Goal: Check status: Check status

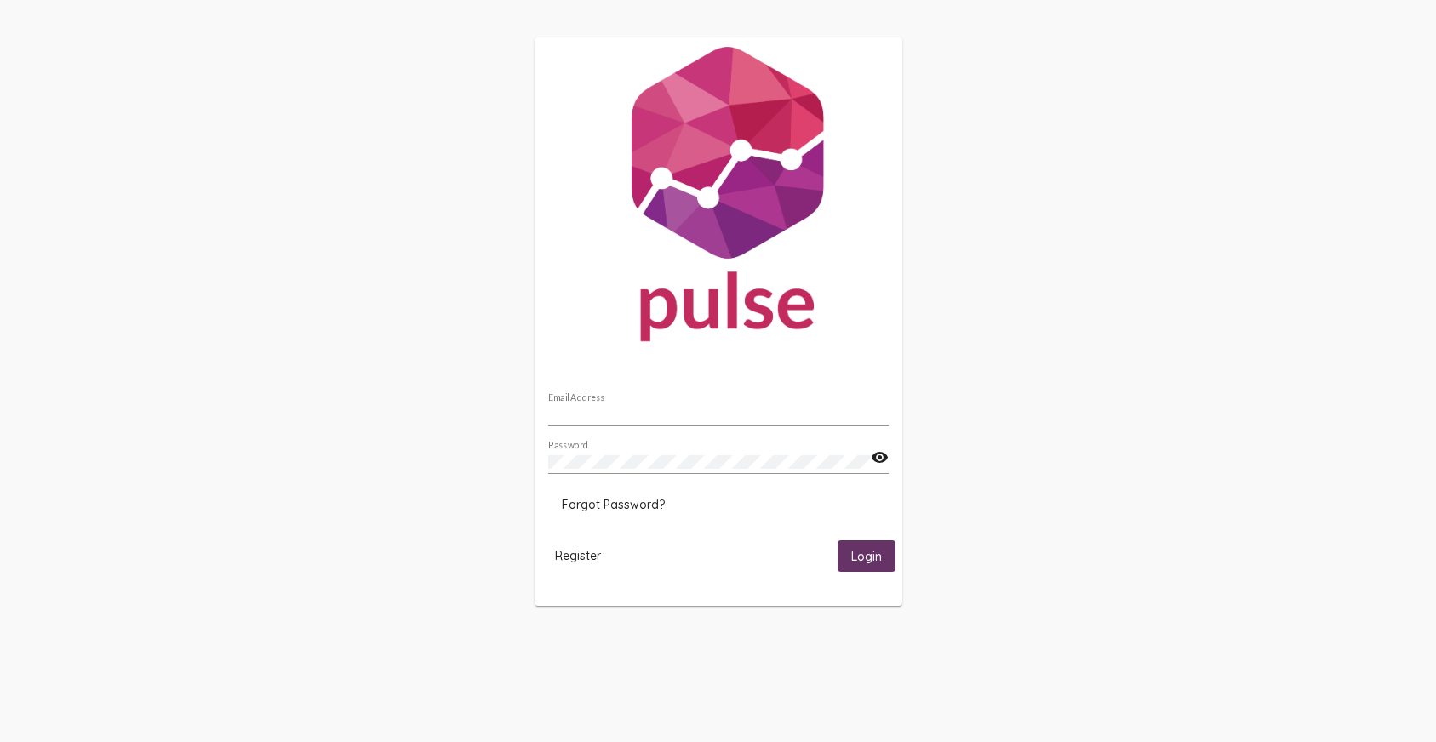
type input "[PERSON_NAME][EMAIL_ADDRESS][DOMAIN_NAME]"
click at [843, 554] on button "Login" at bounding box center [867, 556] width 58 height 31
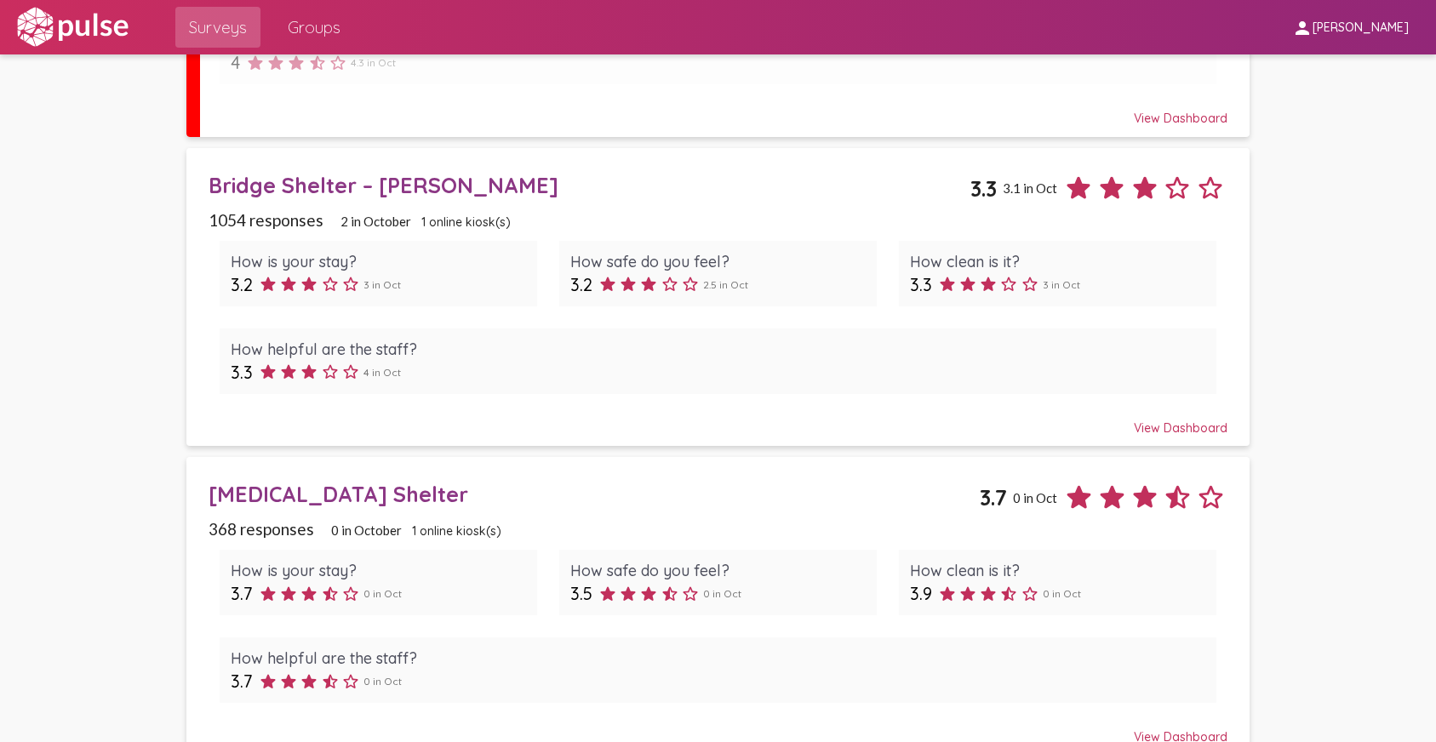
scroll to position [366, 0]
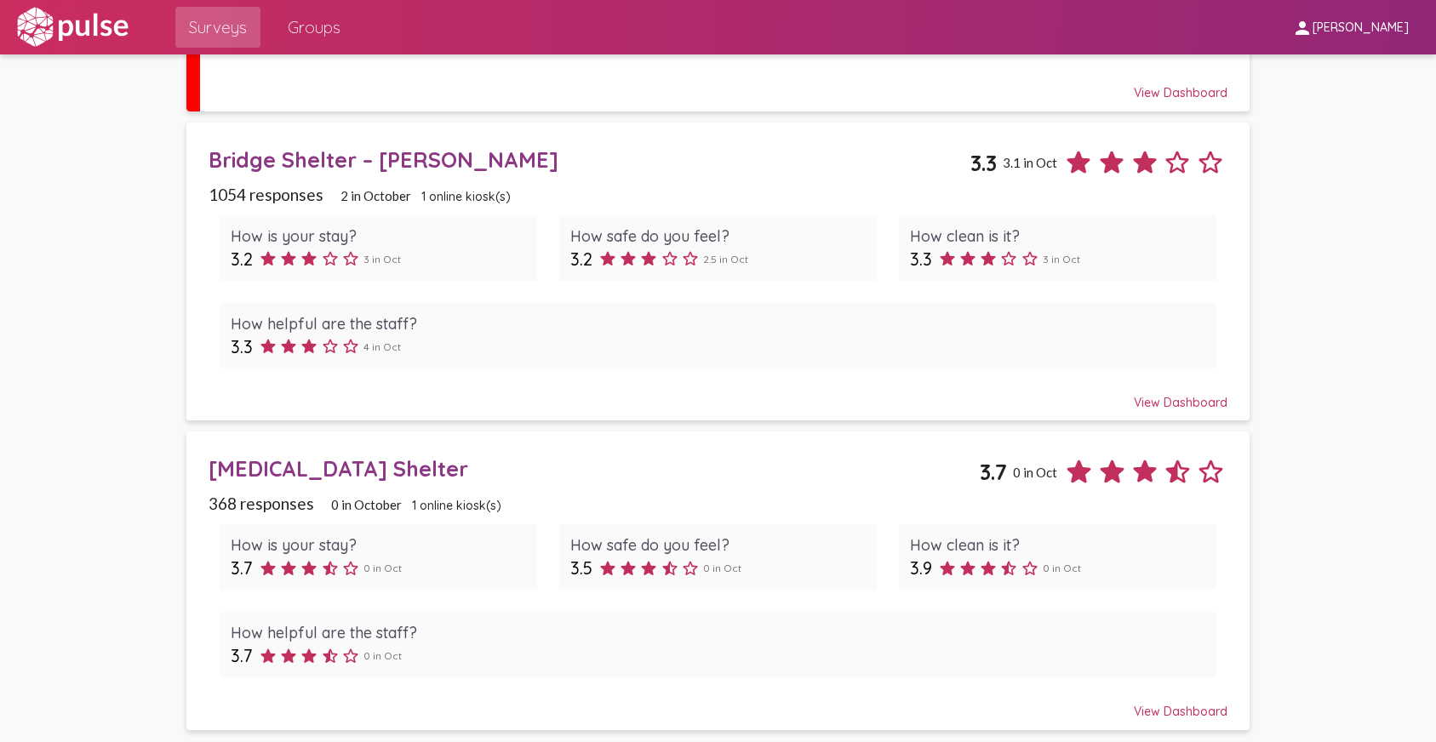
click at [1139, 400] on div "View Dashboard" at bounding box center [718, 395] width 1019 height 31
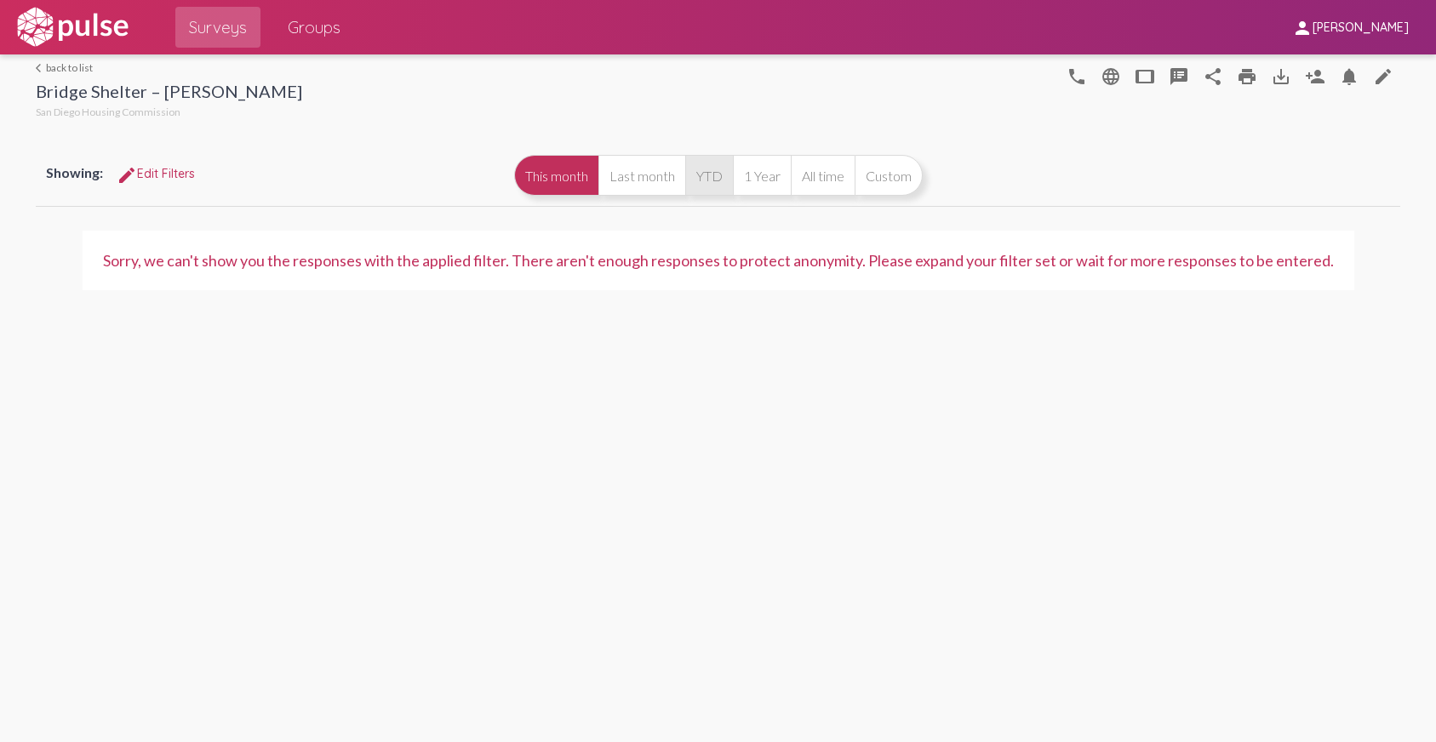
click at [693, 167] on button "YTD" at bounding box center [709, 175] width 48 height 41
click at [661, 176] on button "Last month" at bounding box center [641, 175] width 87 height 41
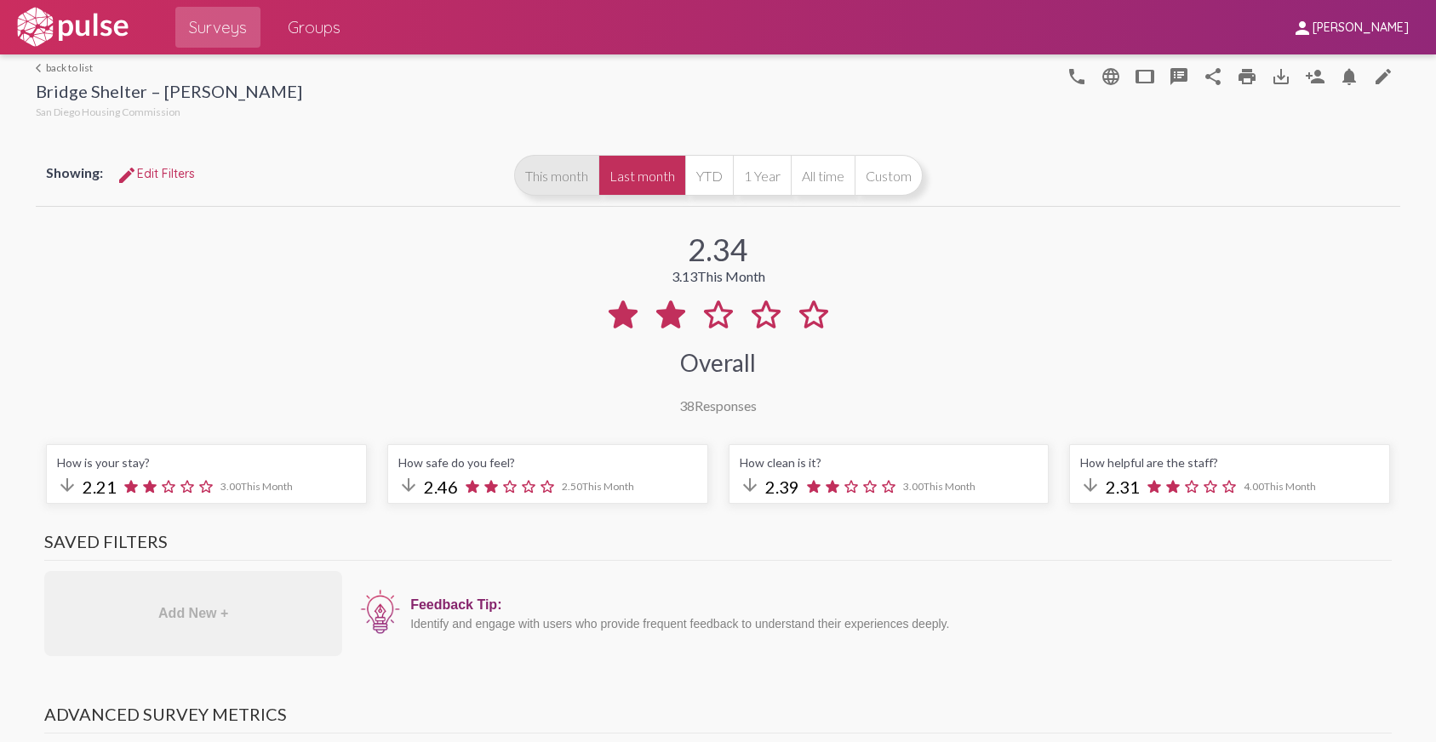
click at [567, 171] on button "This month" at bounding box center [556, 175] width 84 height 41
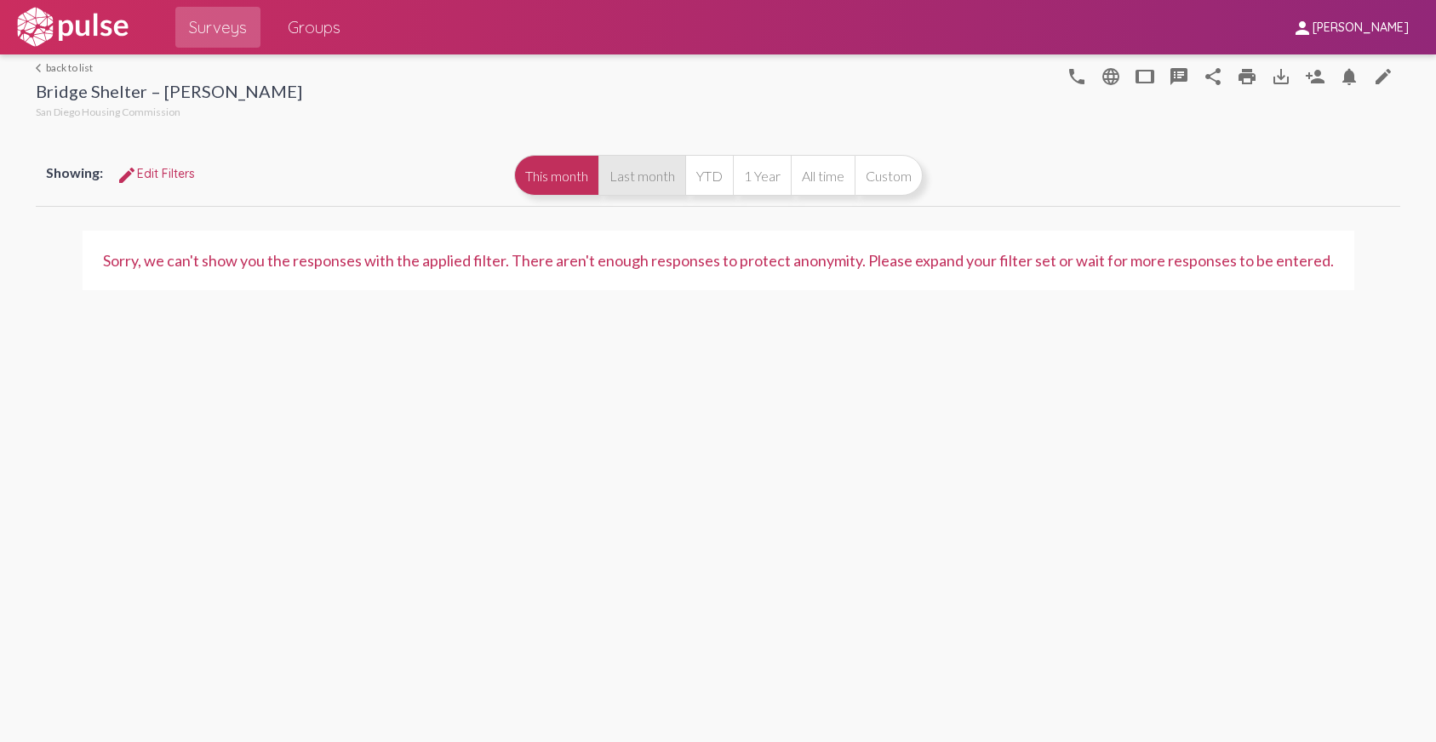
click at [641, 178] on button "Last month" at bounding box center [641, 175] width 87 height 41
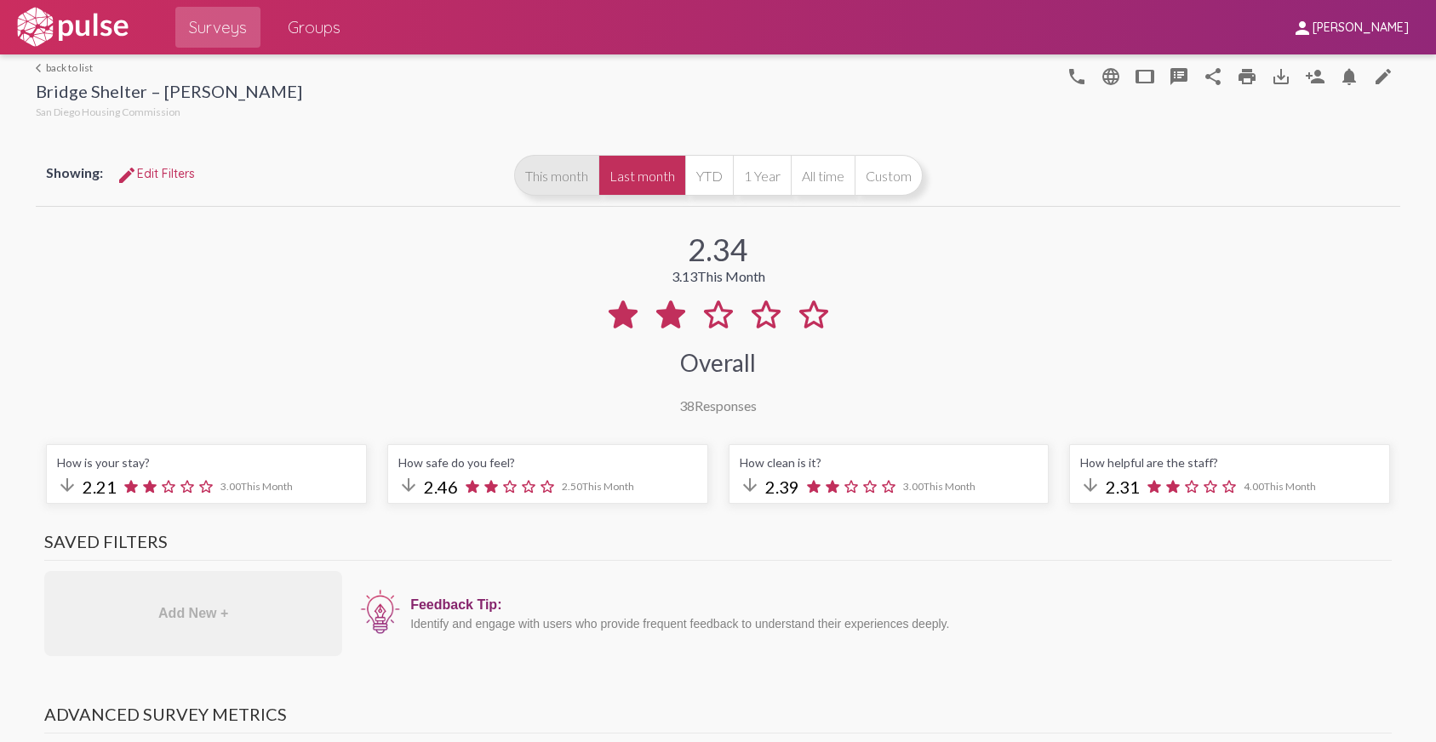
click at [537, 171] on button "This month" at bounding box center [556, 175] width 84 height 41
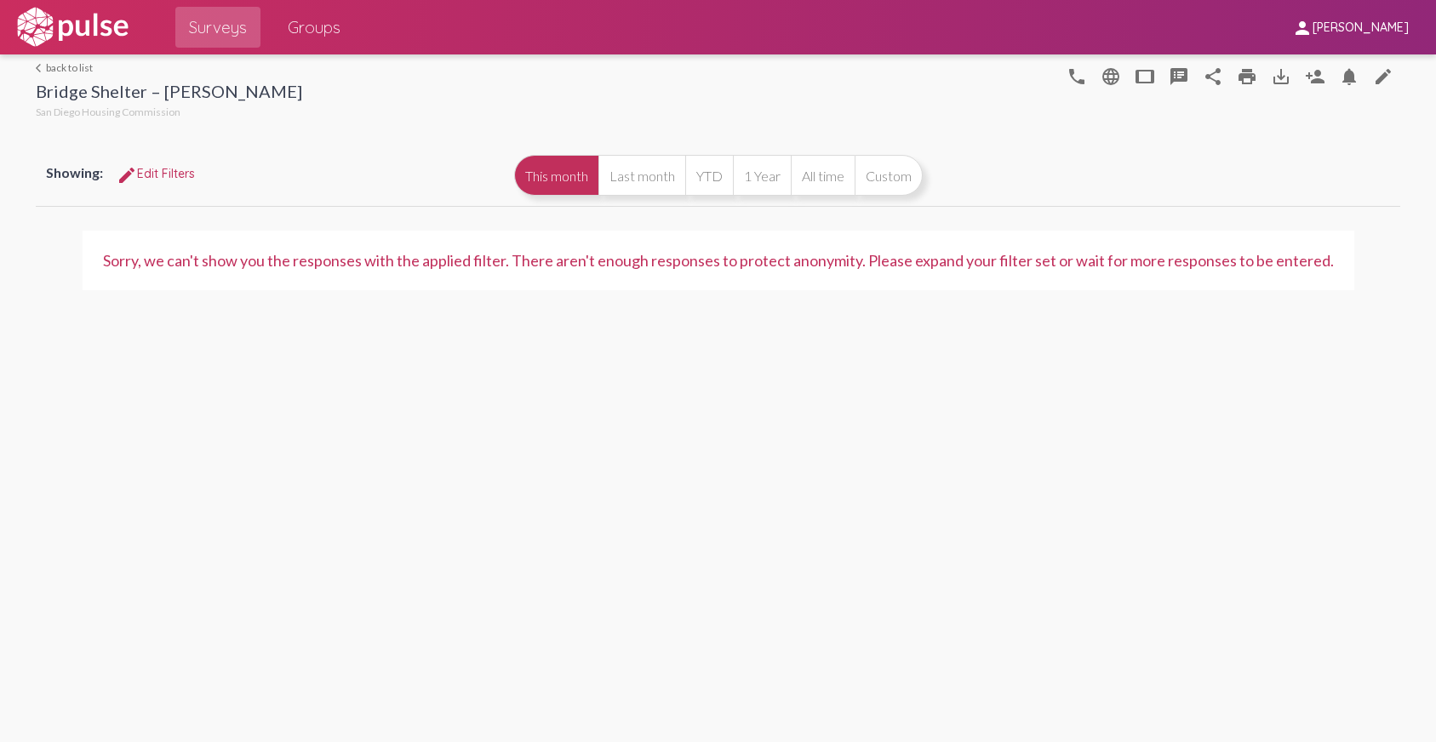
click at [543, 162] on button "This month" at bounding box center [556, 175] width 84 height 41
click at [62, 65] on link "arrow_back_ios back to list" at bounding box center [169, 67] width 266 height 13
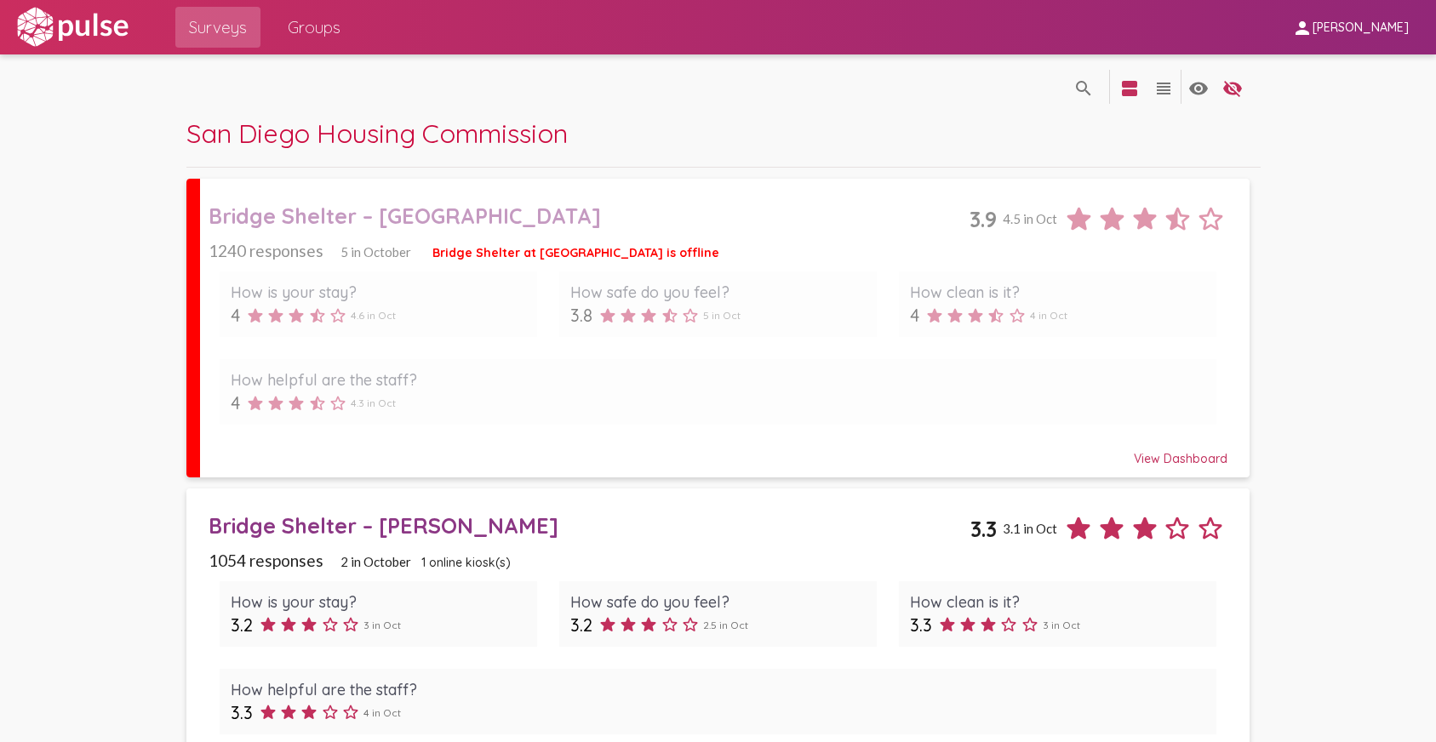
scroll to position [85, 0]
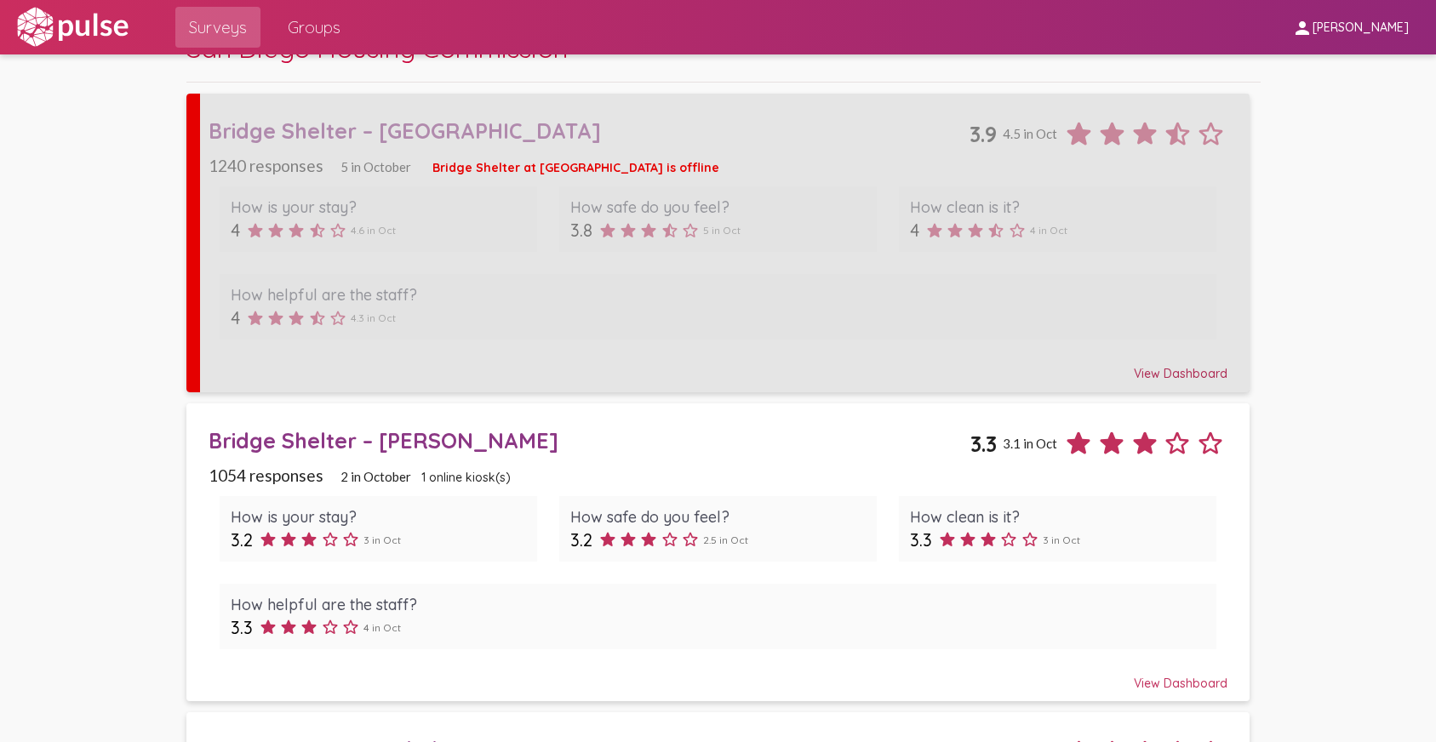
click at [1164, 371] on div "View Dashboard" at bounding box center [718, 366] width 1019 height 31
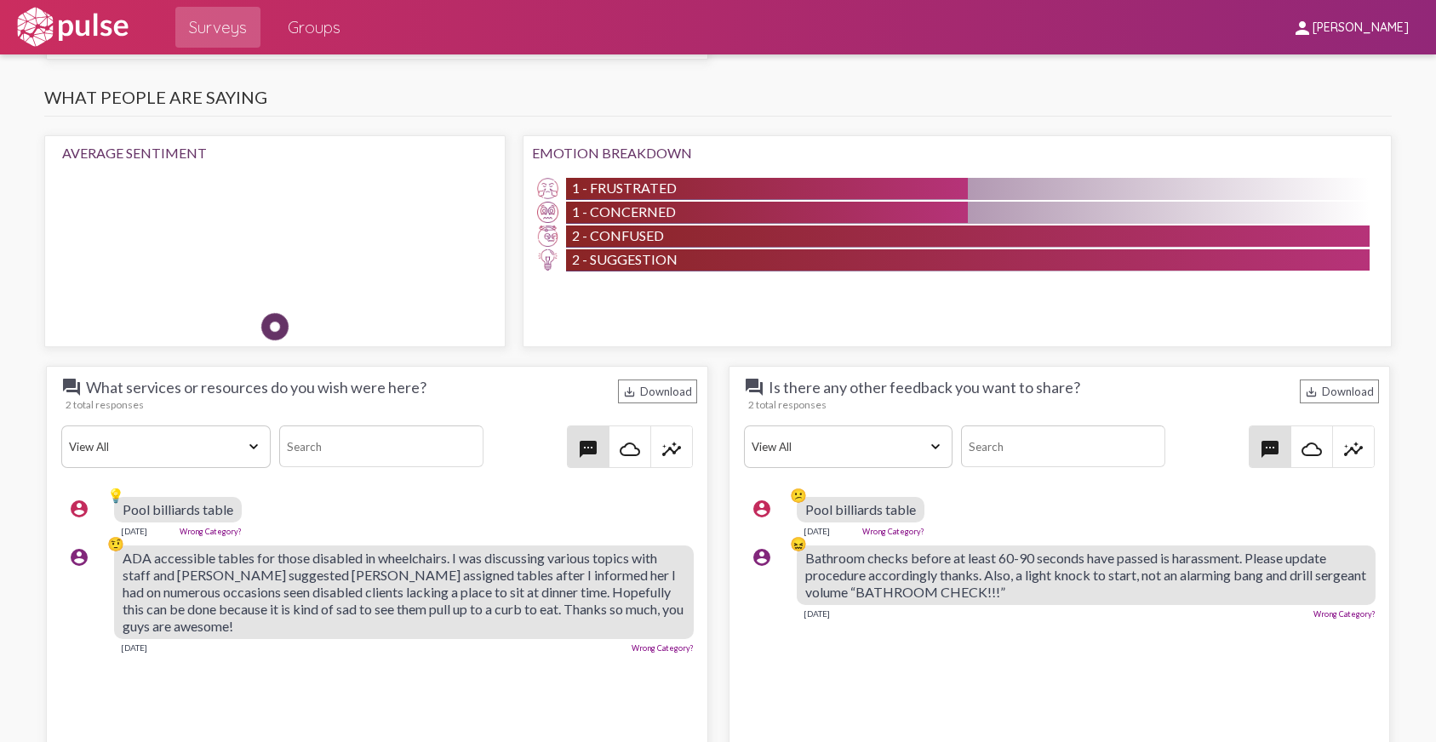
scroll to position [1621, 0]
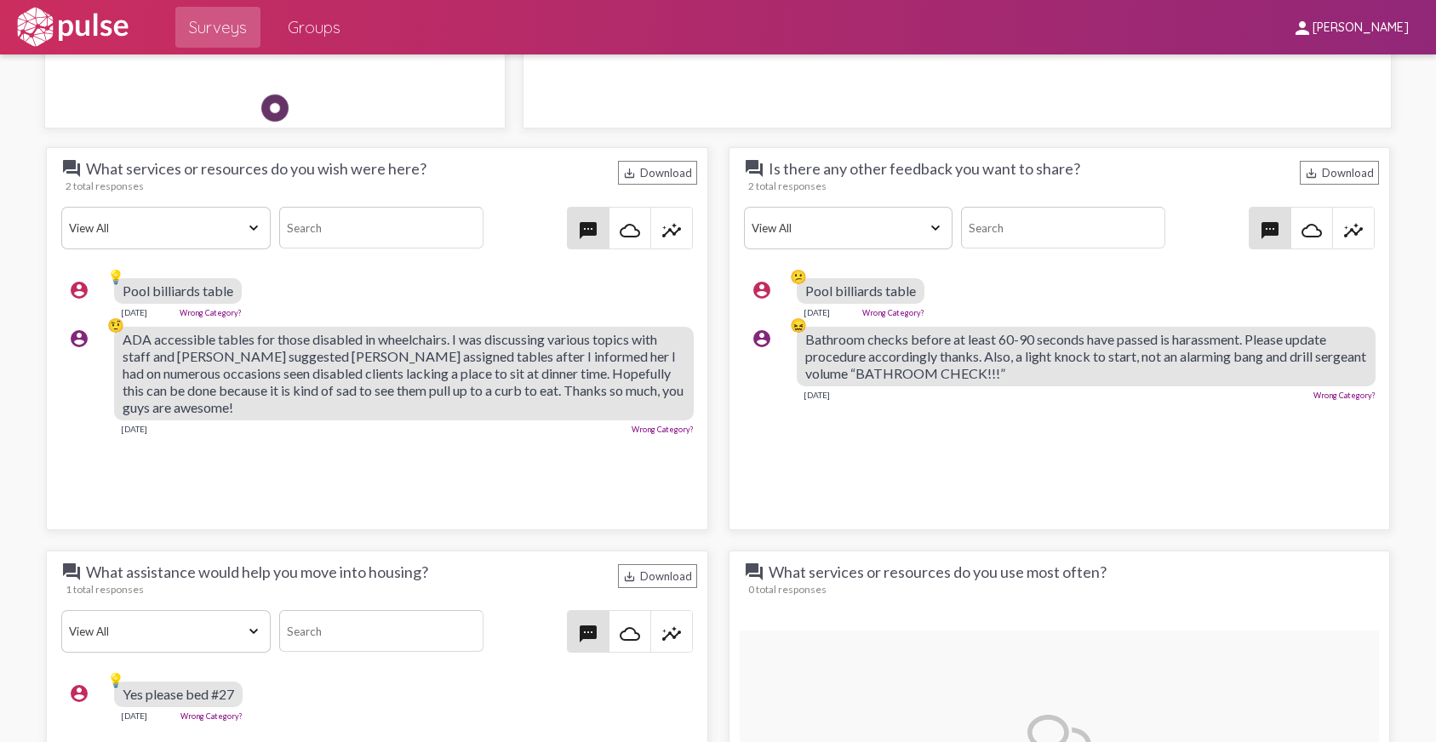
click at [258, 234] on select "View All Positive Neutral Negative Happy Meh Suggestions Angry Disgust Sadness …" at bounding box center [165, 228] width 209 height 43
click at [509, 69] on div "Average Sentiment Emotion Breakdown 1 - Frustrated 1 - Concerned 2 - Confused 2…" at bounding box center [718, 22] width 1365 height 229
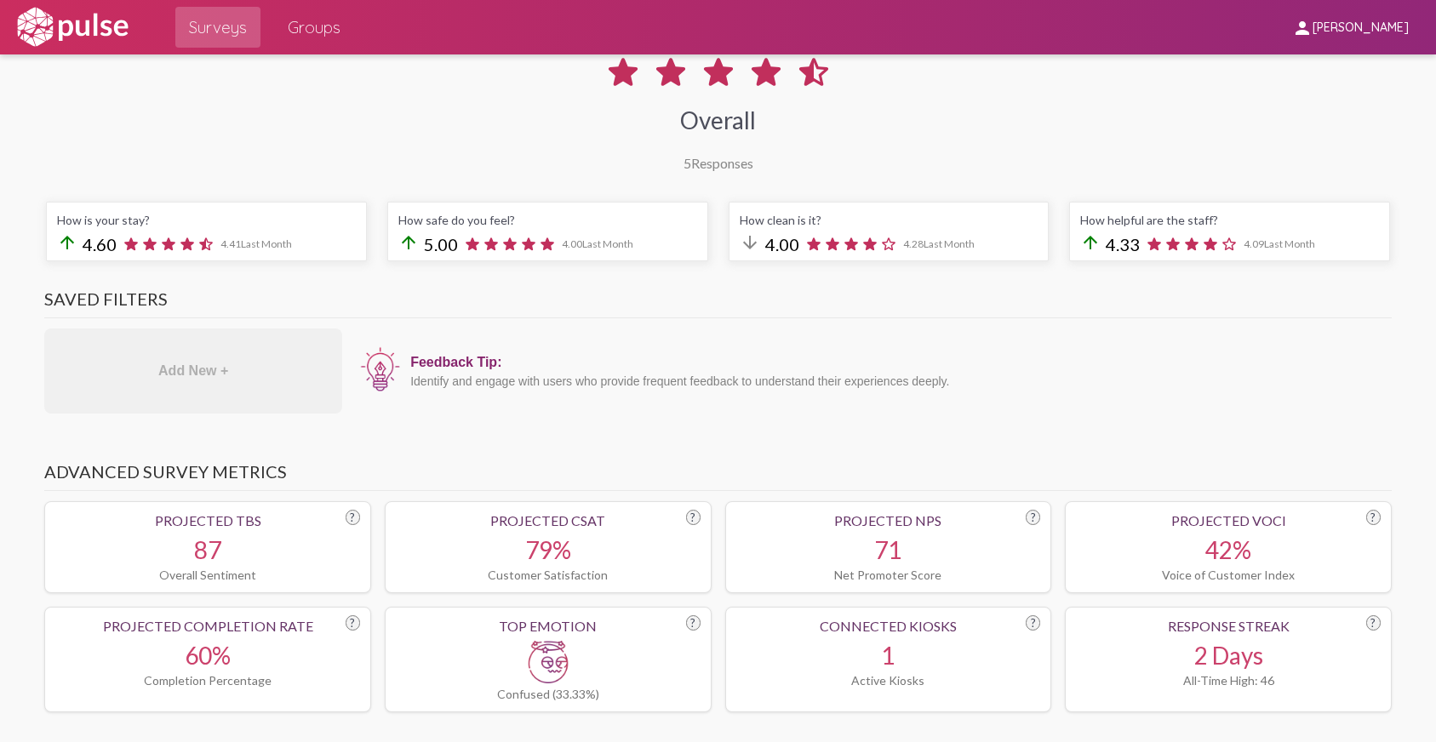
scroll to position [0, 0]
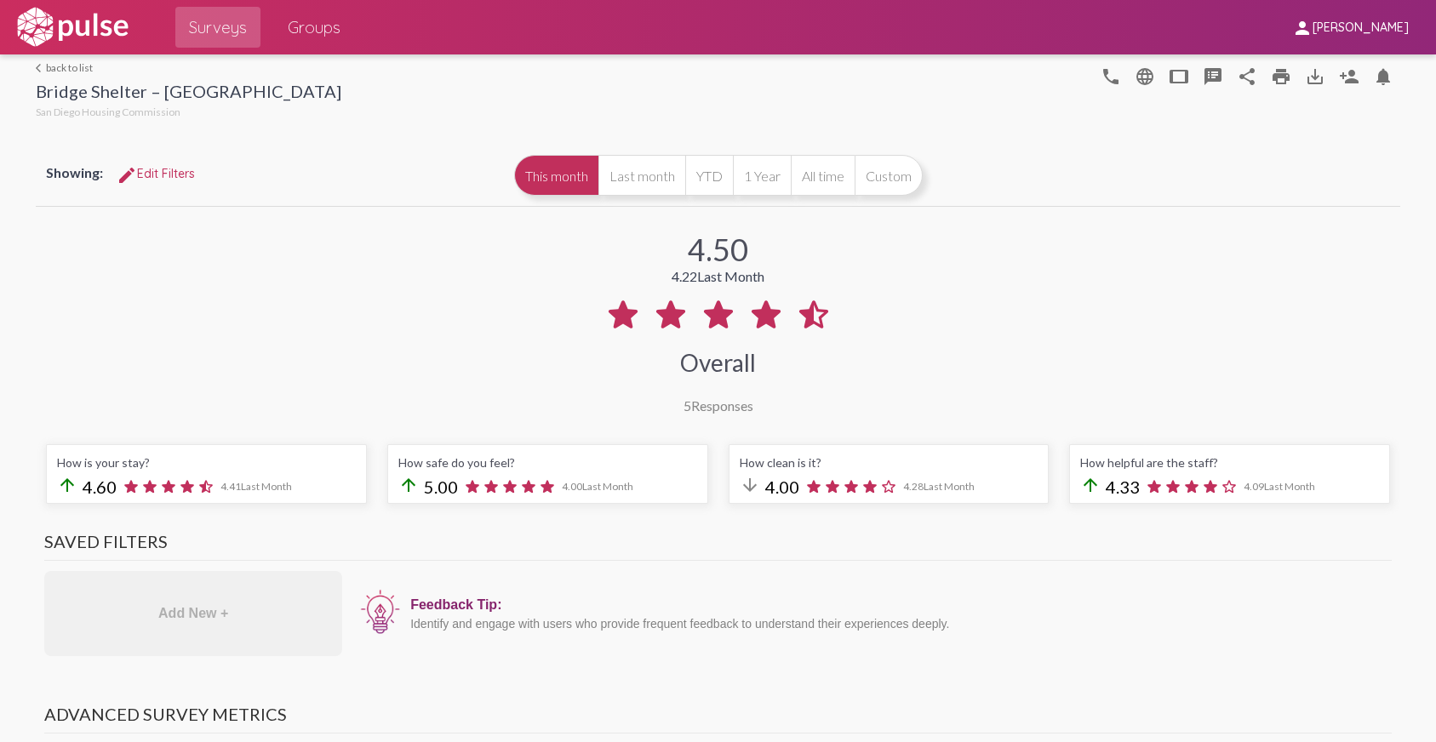
click at [79, 24] on img at bounding box center [72, 27] width 117 height 43
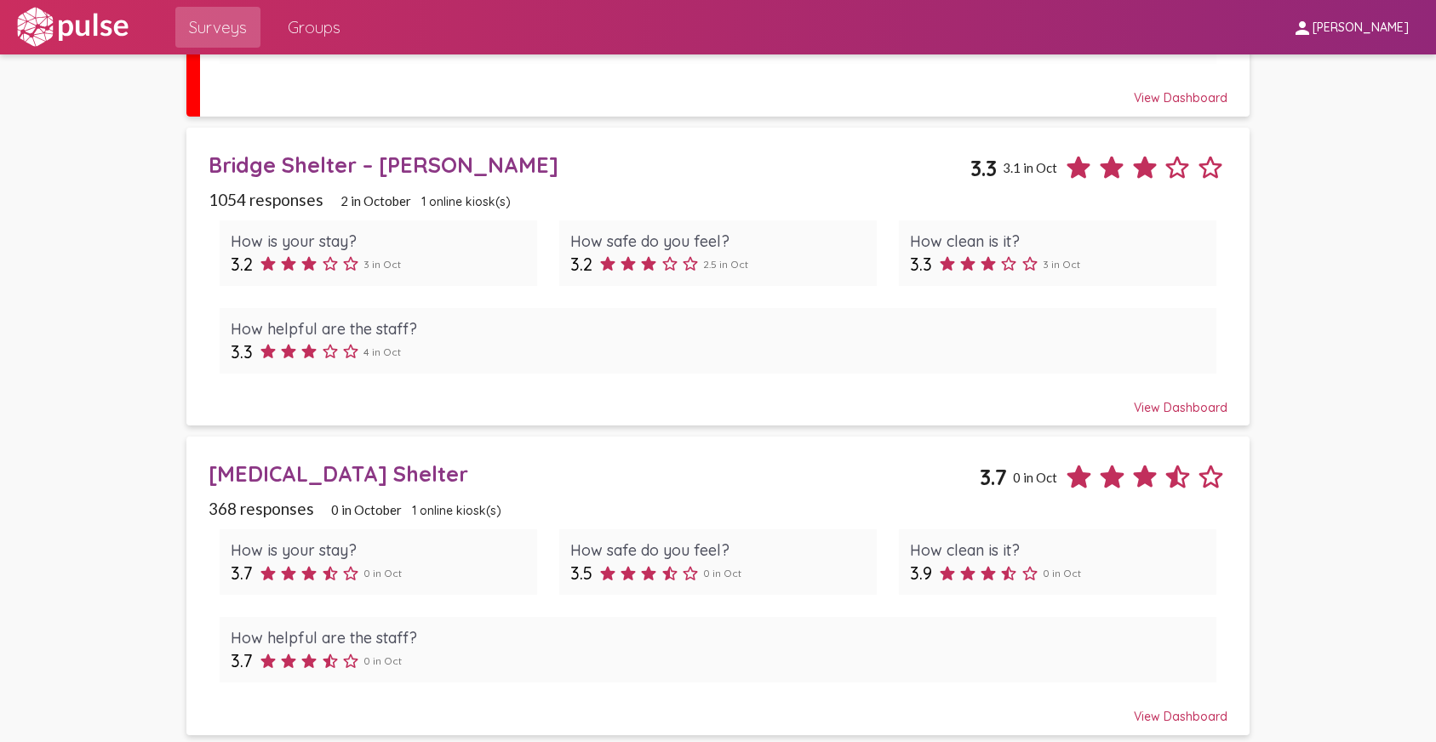
scroll to position [366, 0]
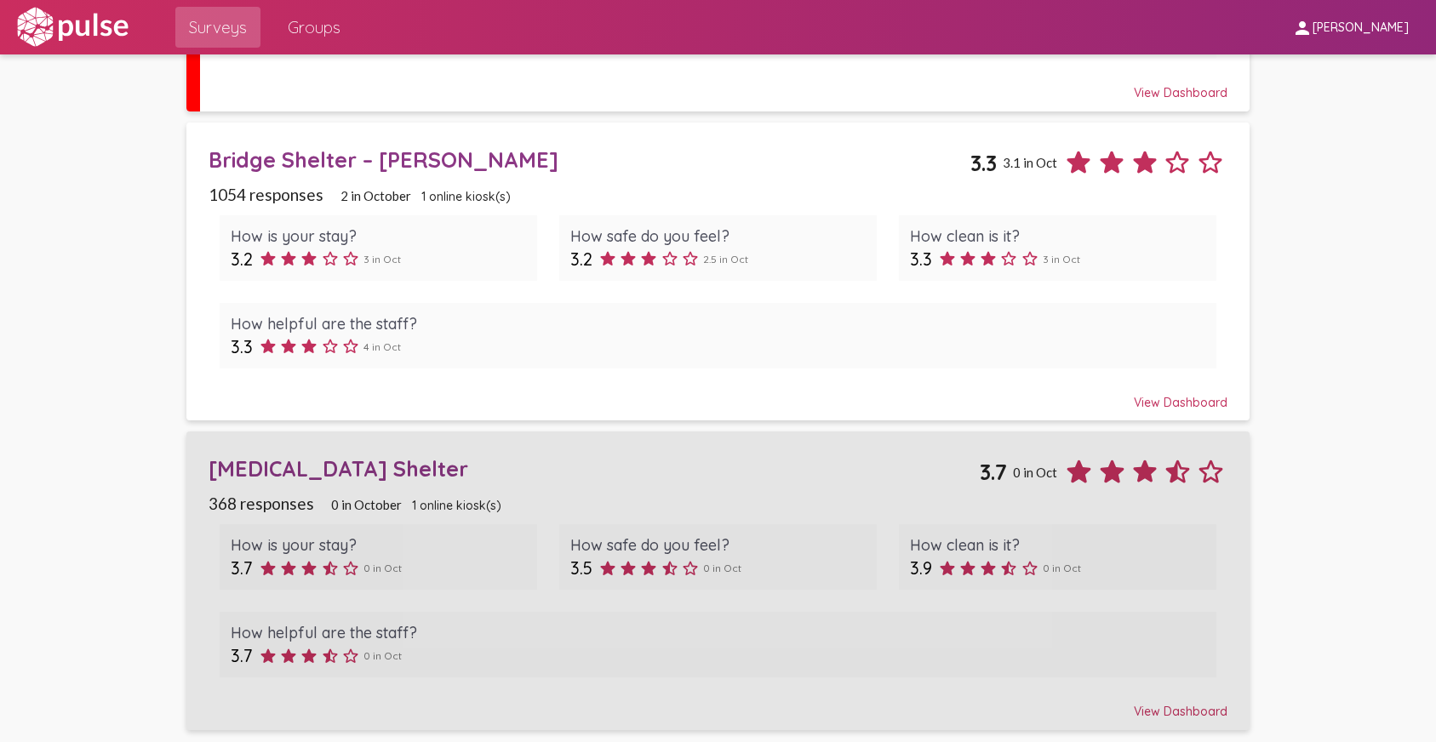
click at [1212, 710] on div "View Dashboard" at bounding box center [718, 704] width 1019 height 31
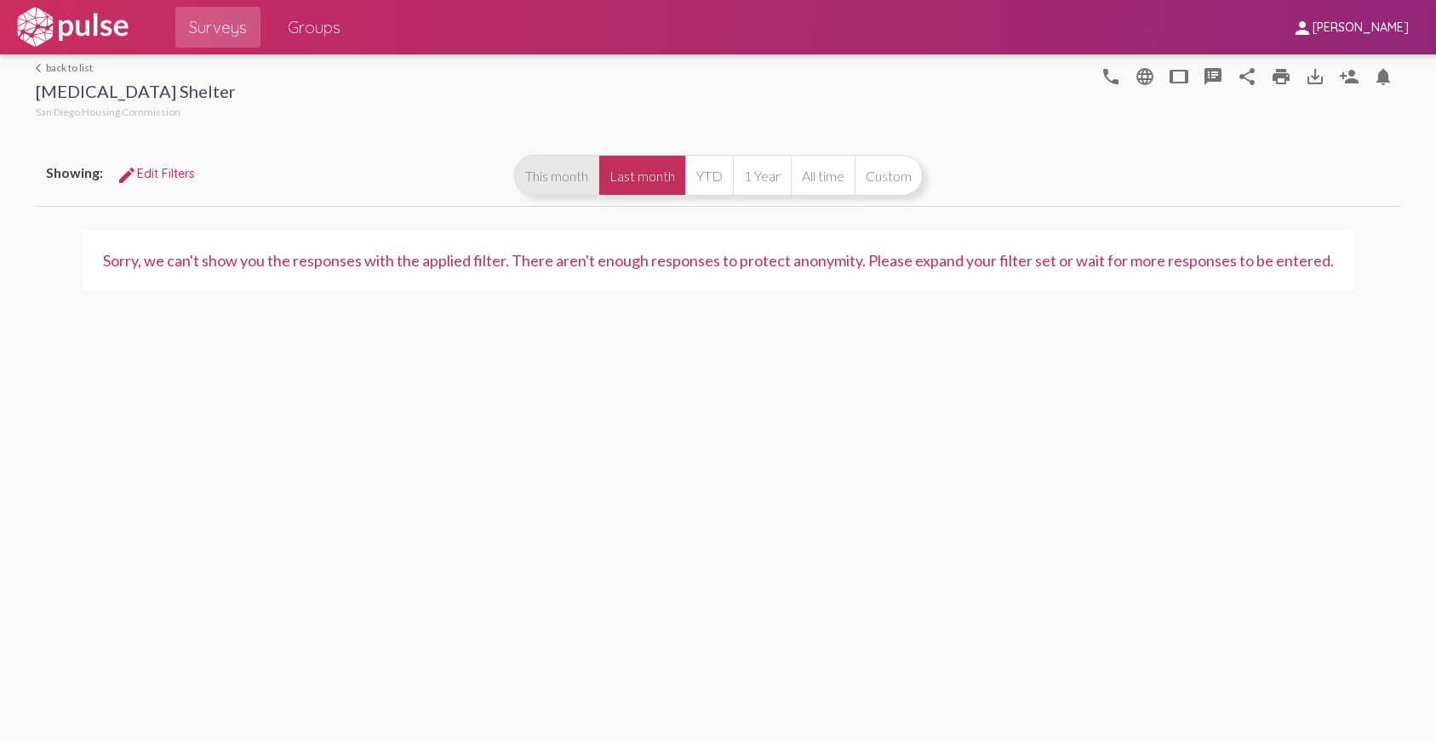
click at [575, 180] on button "This month" at bounding box center [556, 175] width 84 height 41
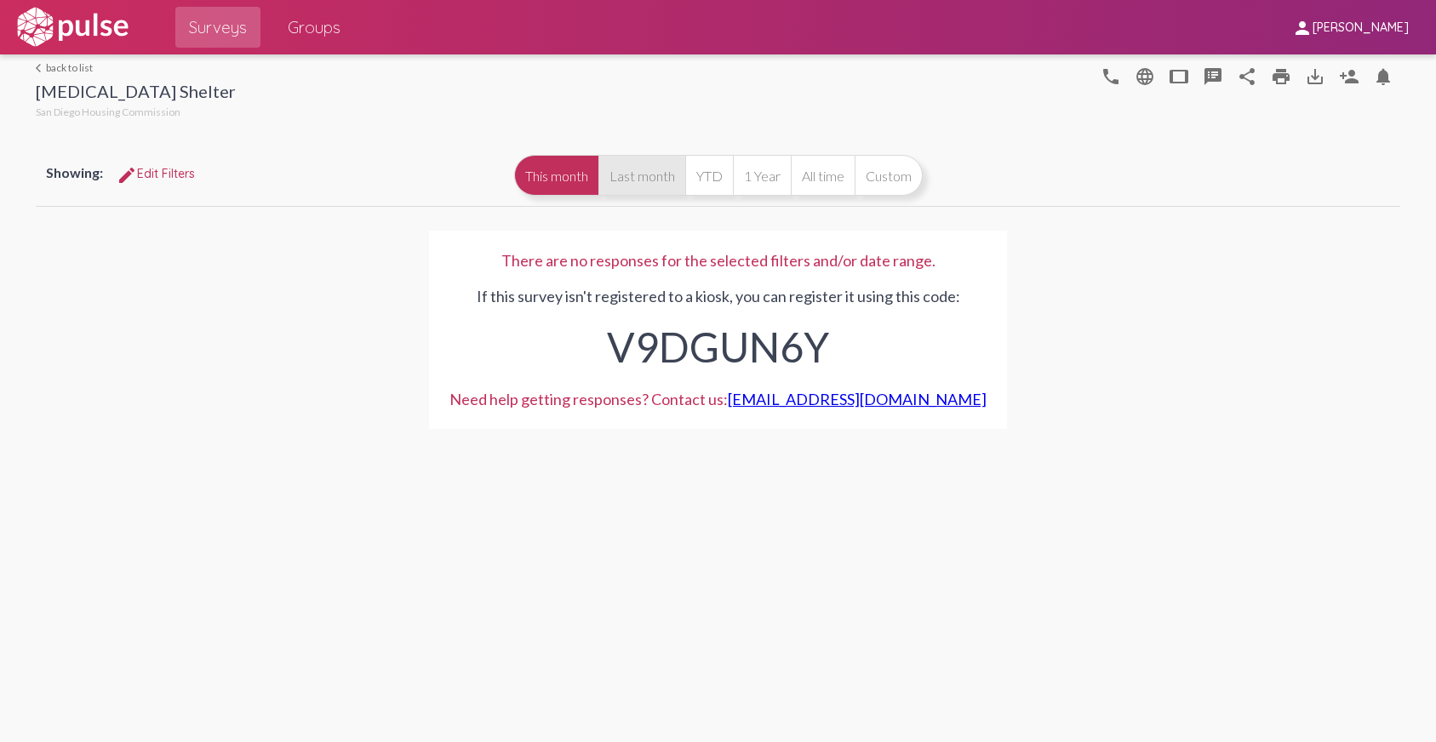
click at [631, 170] on button "Last month" at bounding box center [641, 175] width 87 height 41
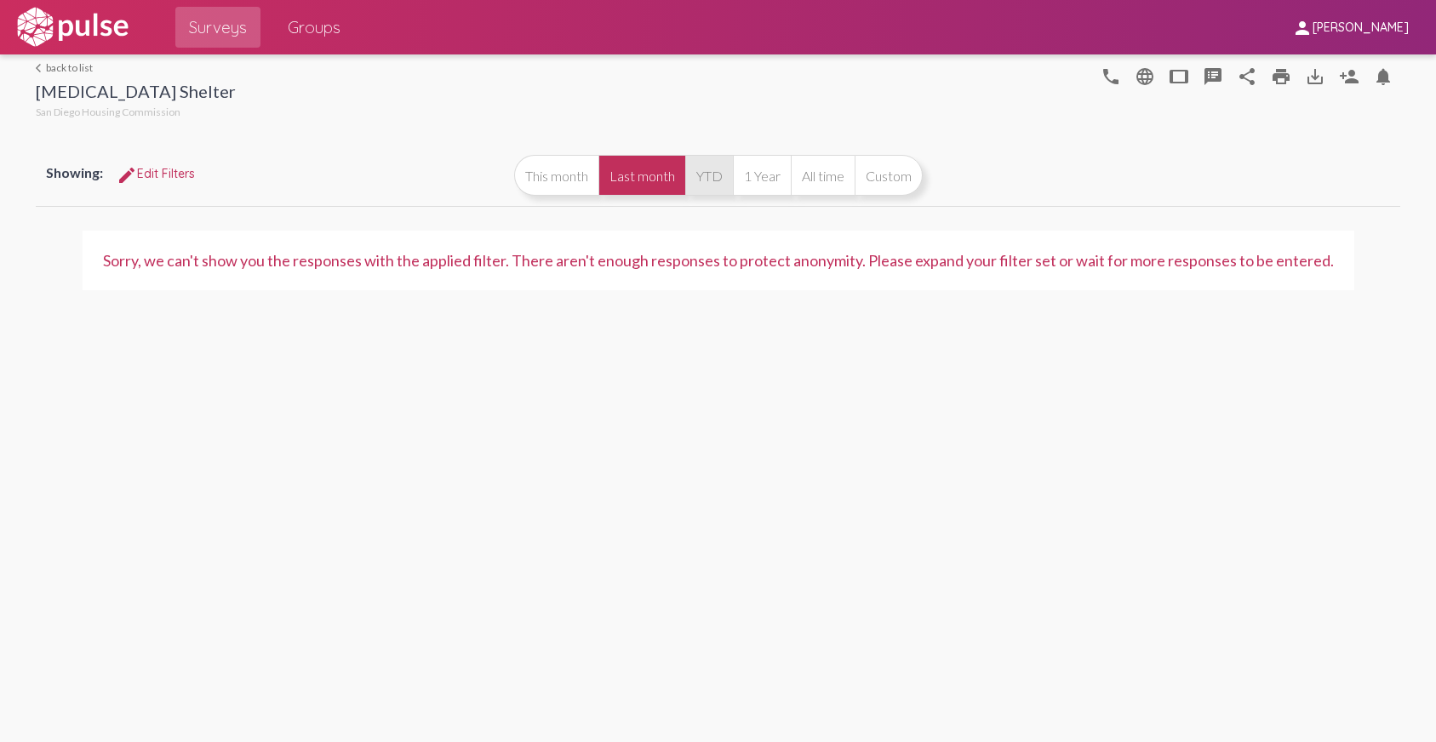
click at [699, 163] on button "YTD" at bounding box center [709, 175] width 48 height 41
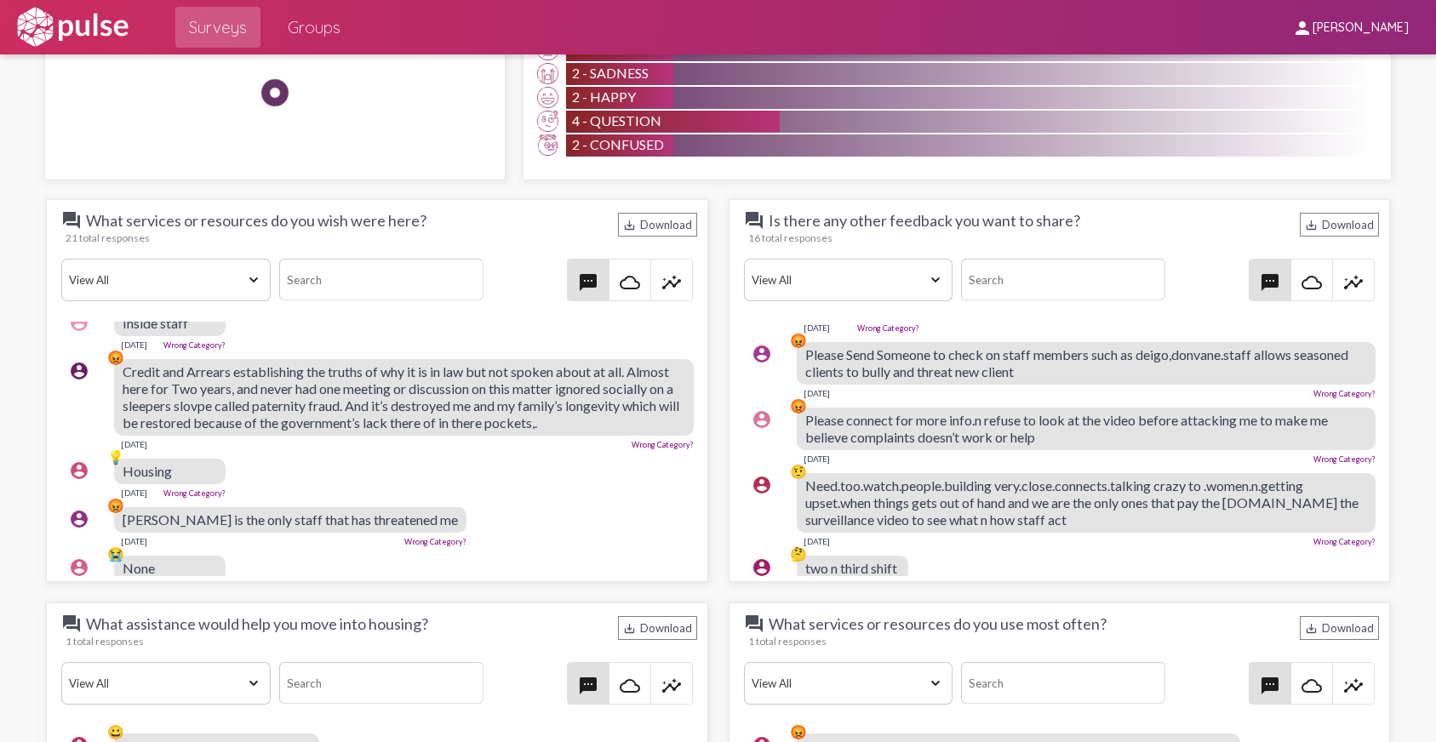
scroll to position [341, 0]
